Goal: Find specific page/section: Find specific page/section

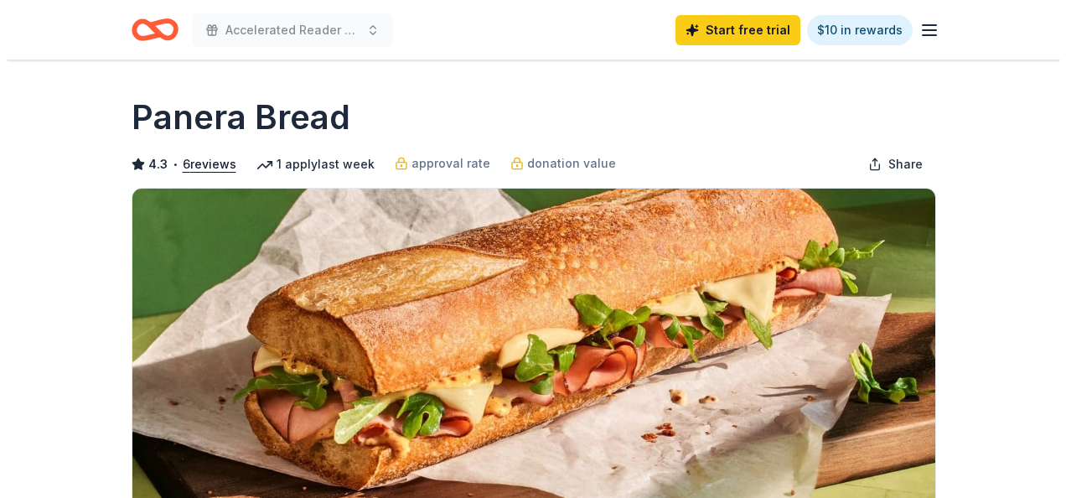
scroll to position [406, 0]
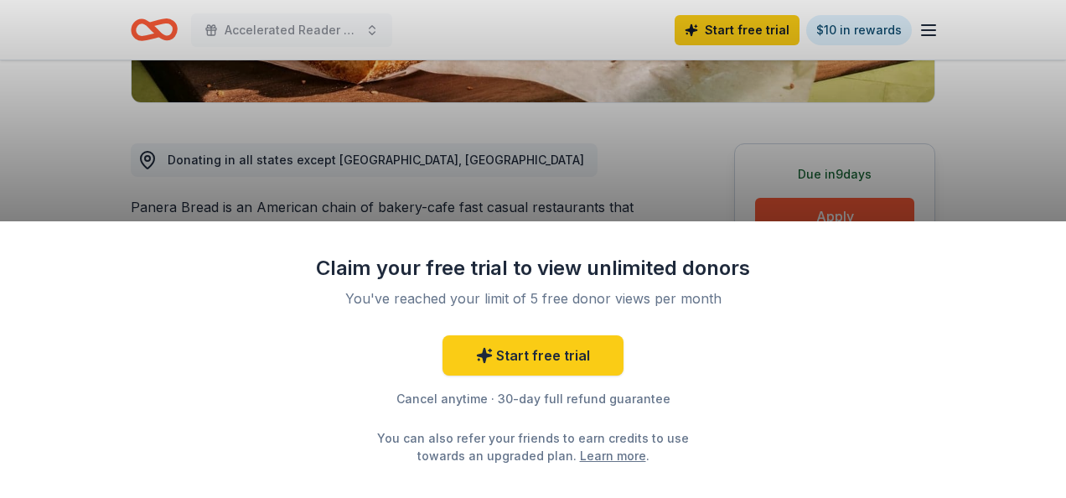
click at [980, 163] on div "Claim your free trial to view unlimited donors You've reached your limit of 5 f…" at bounding box center [533, 249] width 1066 height 498
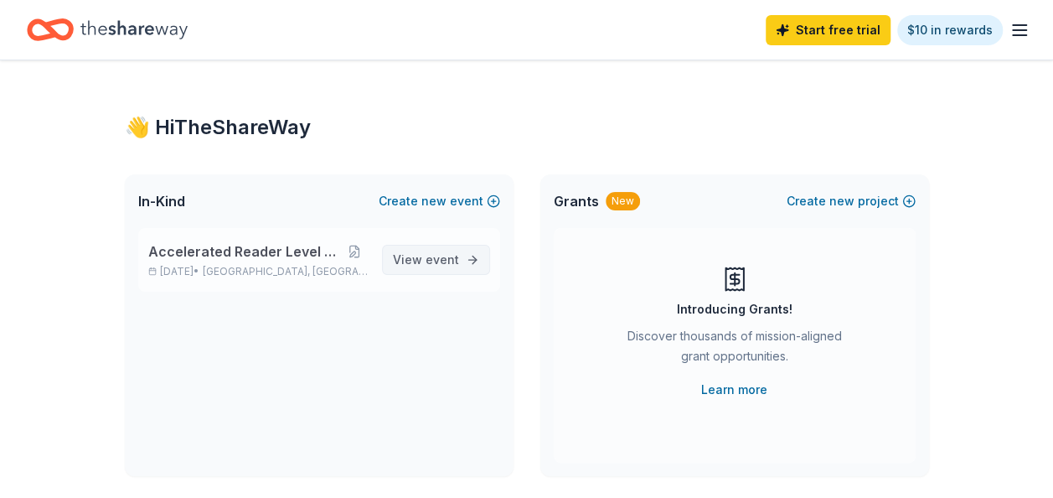
click at [463, 259] on link "View event" at bounding box center [436, 260] width 108 height 30
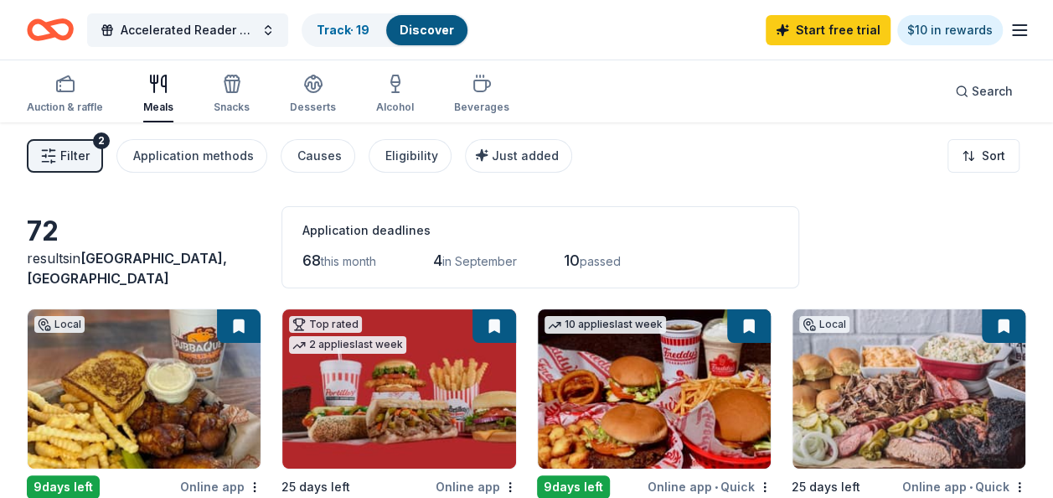
click at [93, 155] on button "Filter 2" at bounding box center [65, 156] width 76 height 34
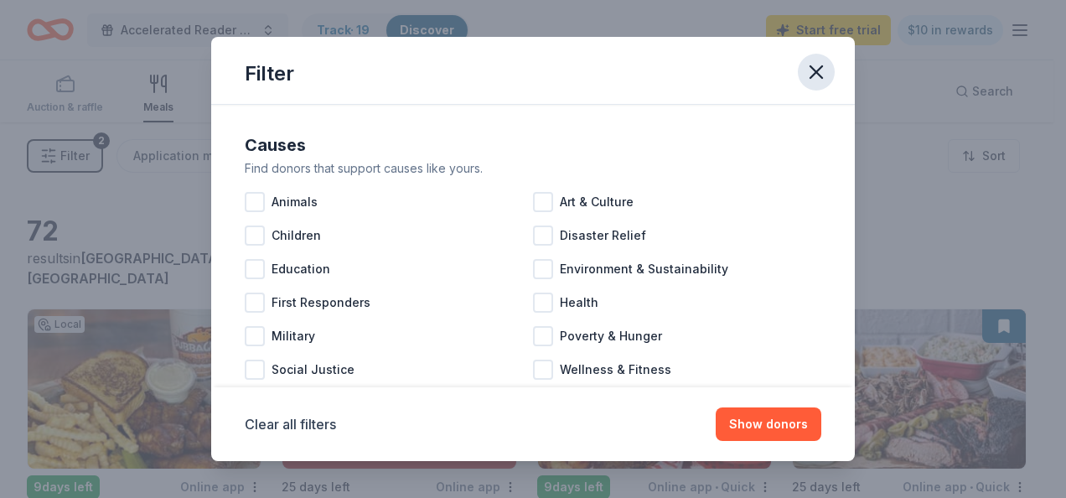
click at [811, 79] on icon "button" at bounding box center [815, 71] width 23 height 23
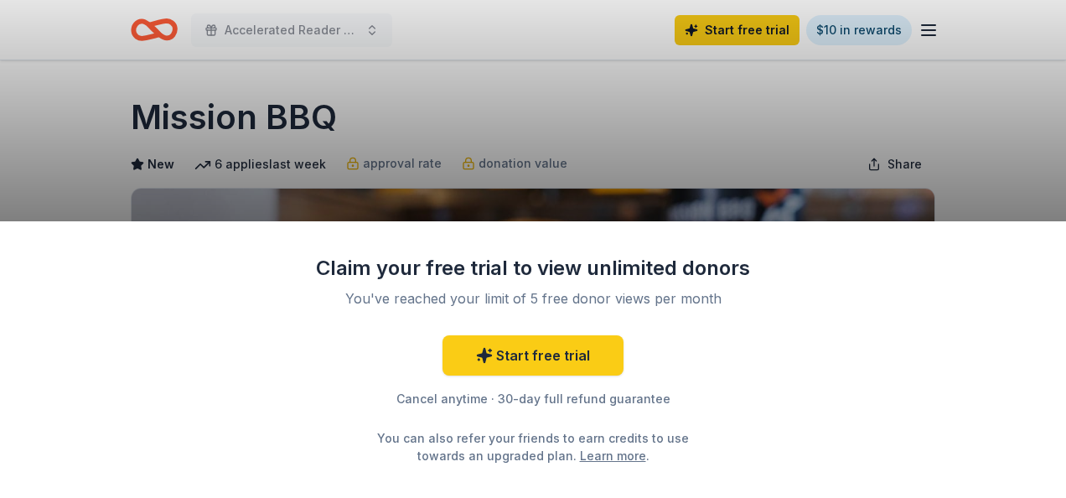
scroll to position [253, 0]
